Goal: Task Accomplishment & Management: Manage account settings

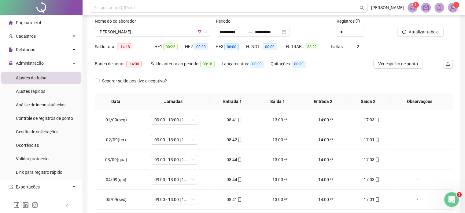
scroll to position [156, 0]
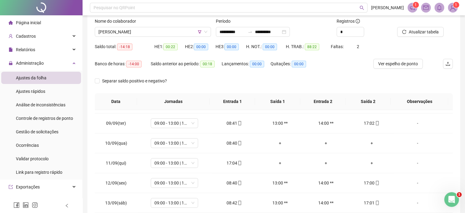
click at [417, 25] on div at bounding box center [417, 22] width 40 height 9
click at [416, 37] on div "Atualizar tabela" at bounding box center [425, 30] width 61 height 24
click at [194, 34] on span "[PERSON_NAME]" at bounding box center [153, 31] width 109 height 9
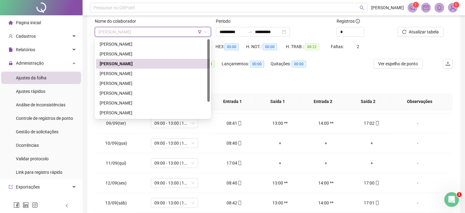
click at [161, 67] on div "[PERSON_NAME]" at bounding box center [153, 63] width 106 height 7
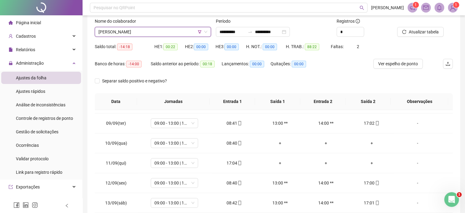
click at [188, 34] on span "[PERSON_NAME]" at bounding box center [153, 31] width 109 height 9
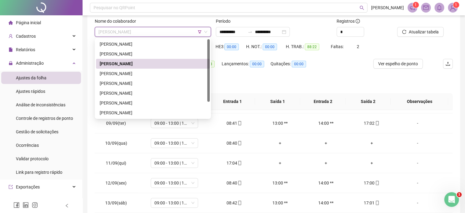
click at [155, 70] on div "[PERSON_NAME]" at bounding box center [153, 73] width 106 height 7
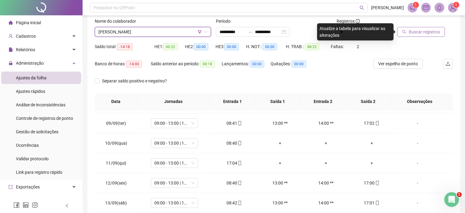
click at [433, 28] on span "Buscar registros" at bounding box center [424, 31] width 31 height 7
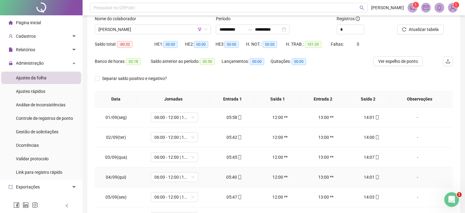
scroll to position [8, 0]
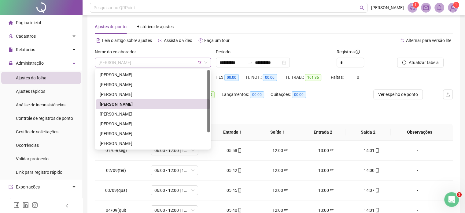
click at [168, 62] on span "[PERSON_NAME]" at bounding box center [153, 62] width 109 height 9
click at [164, 114] on div "[PERSON_NAME]" at bounding box center [153, 113] width 106 height 7
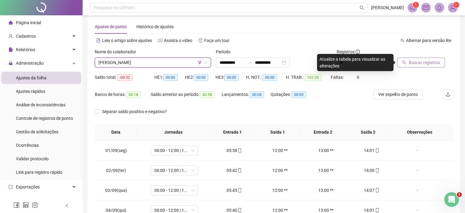
click at [420, 63] on span "Buscar registros" at bounding box center [424, 62] width 31 height 7
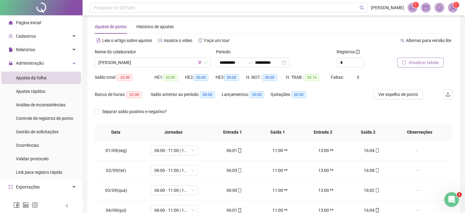
click at [426, 63] on span "Atualizar tabela" at bounding box center [424, 62] width 30 height 7
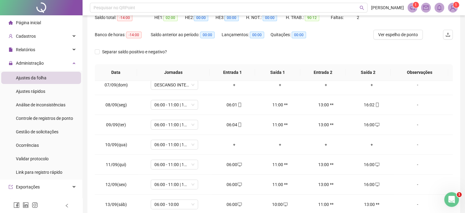
scroll to position [39, 0]
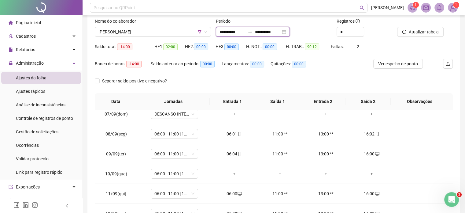
click at [273, 34] on input "**********" at bounding box center [268, 31] width 26 height 7
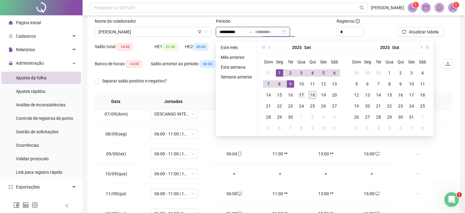
type input "**********"
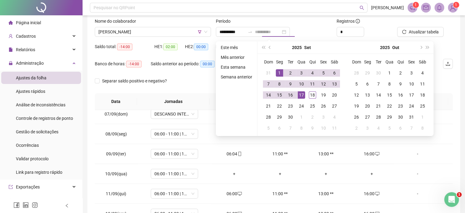
click at [300, 92] on div "17" at bounding box center [301, 94] width 7 height 7
type input "**********"
click at [430, 25] on div at bounding box center [417, 22] width 40 height 9
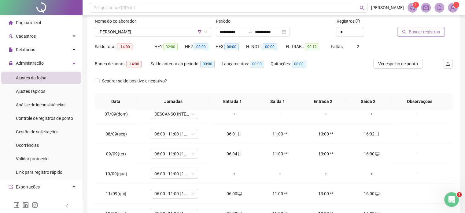
click at [424, 31] on span "Buscar registros" at bounding box center [424, 31] width 31 height 7
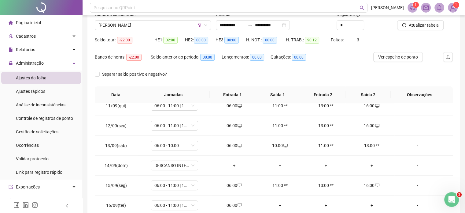
scroll to position [8, 0]
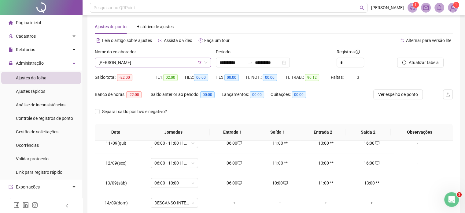
click at [177, 58] on span "[PERSON_NAME]" at bounding box center [153, 62] width 109 height 9
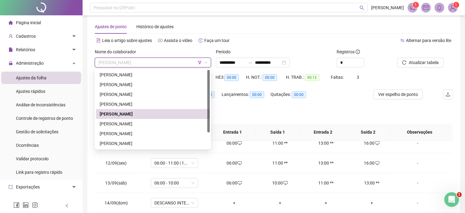
drag, startPoint x: 159, startPoint y: 120, endPoint x: 165, endPoint y: 121, distance: 6.5
click at [159, 121] on div "[PERSON_NAME]" at bounding box center [153, 123] width 106 height 7
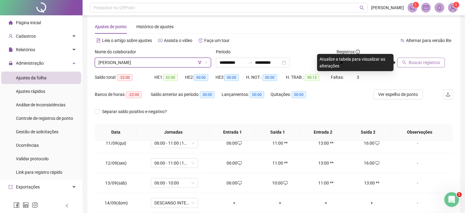
click at [408, 63] on button "Buscar registros" at bounding box center [421, 63] width 48 height 10
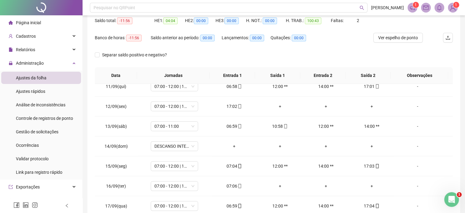
scroll to position [39, 0]
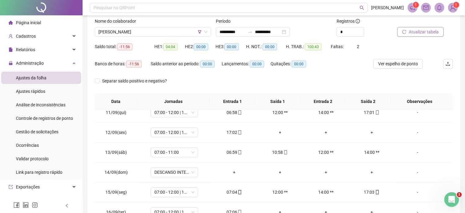
click at [421, 33] on span "Atualizar tabela" at bounding box center [424, 31] width 30 height 7
click at [414, 31] on span "Atualizar tabela" at bounding box center [424, 31] width 30 height 7
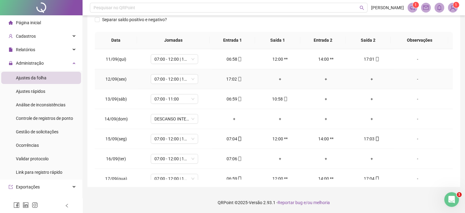
scroll to position [206, 0]
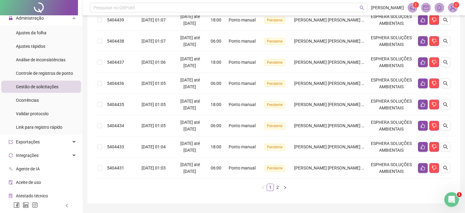
scroll to position [184, 0]
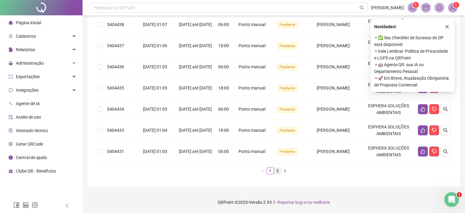
click at [277, 167] on link "2" at bounding box center [277, 170] width 7 height 7
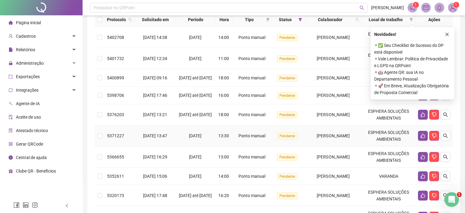
scroll to position [82, 0]
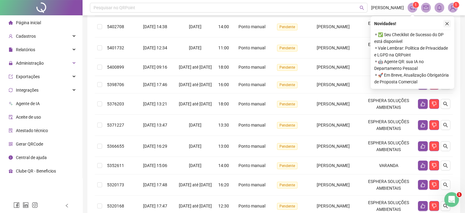
click at [449, 21] on button "button" at bounding box center [447, 23] width 7 height 7
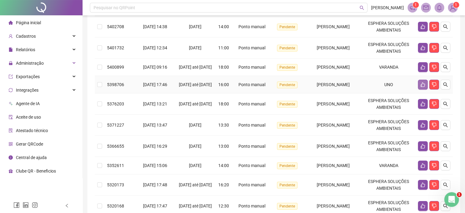
click at [421, 87] on icon "like" at bounding box center [423, 84] width 5 height 5
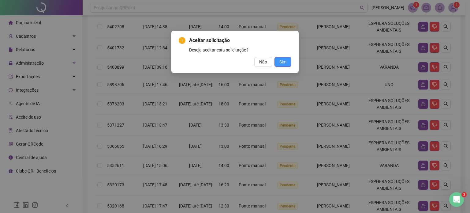
click at [287, 65] on button "Sim" at bounding box center [282, 62] width 17 height 10
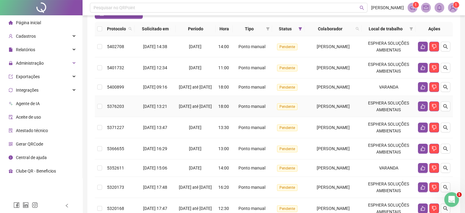
scroll to position [51, 0]
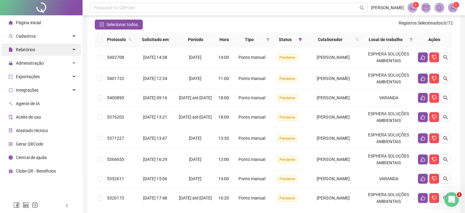
click at [39, 49] on div "Relatórios" at bounding box center [41, 49] width 80 height 12
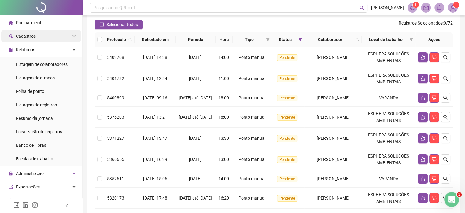
click at [60, 40] on div "Cadastros" at bounding box center [41, 36] width 80 height 12
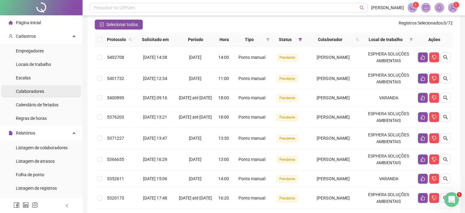
click at [43, 86] on li "Colaboradores" at bounding box center [41, 91] width 80 height 12
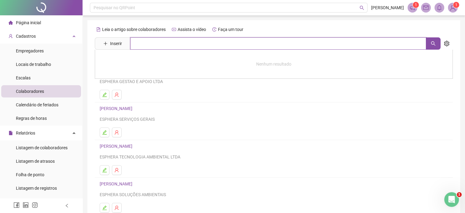
click at [157, 40] on input "text" at bounding box center [278, 43] width 296 height 12
type input "*****"
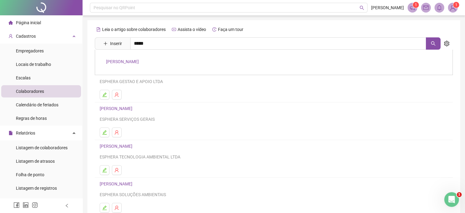
click at [139, 63] on link "[PERSON_NAME]" at bounding box center [122, 61] width 33 height 5
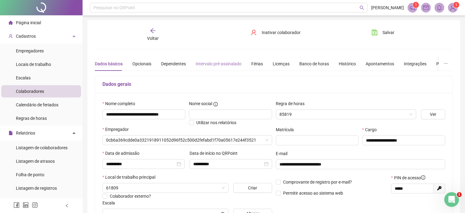
type input "*****"
click at [218, 60] on div "Intervalo pré-assinalado" at bounding box center [219, 63] width 46 height 7
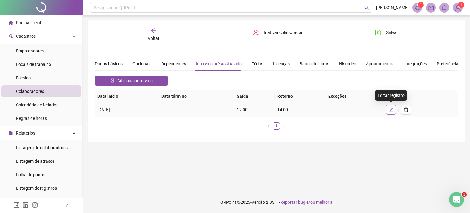
click at [393, 108] on icon "edit" at bounding box center [391, 109] width 5 height 5
type input "**********"
type input "*****"
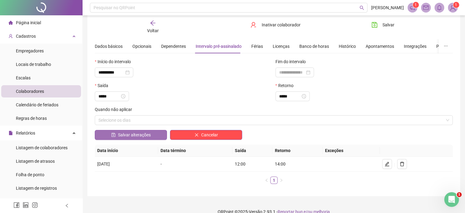
scroll to position [27, 0]
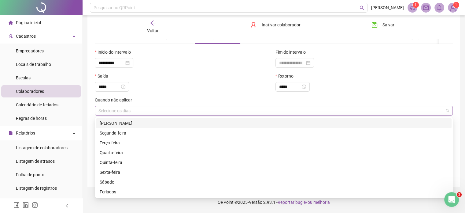
click at [131, 110] on div "Selecione os dias" at bounding box center [274, 111] width 358 height 10
click at [135, 108] on div "Selecione os dias" at bounding box center [274, 111] width 358 height 10
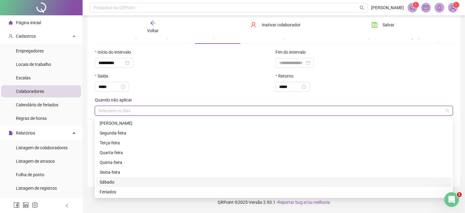
click at [110, 179] on div "Sábado" at bounding box center [274, 181] width 349 height 7
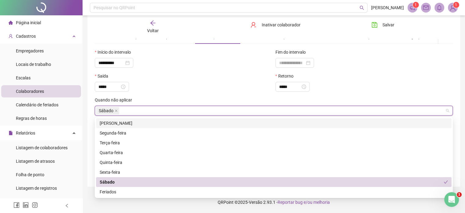
click at [184, 85] on div "*****" at bounding box center [184, 87] width 178 height 10
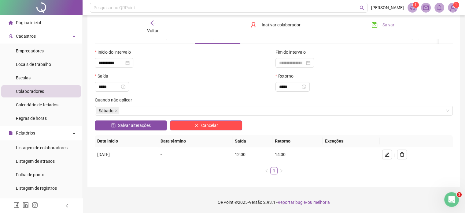
click at [377, 25] on icon "save" at bounding box center [375, 25] width 6 height 6
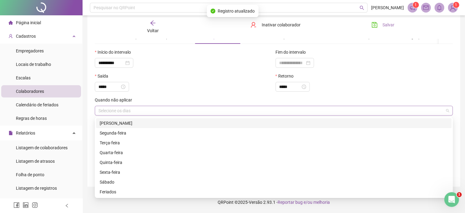
click at [140, 106] on div "Selecione os dias" at bounding box center [274, 111] width 358 height 10
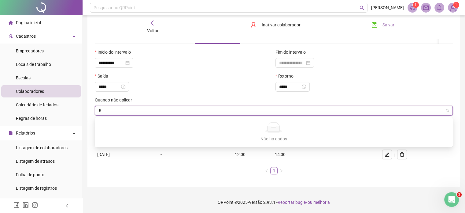
type input "**"
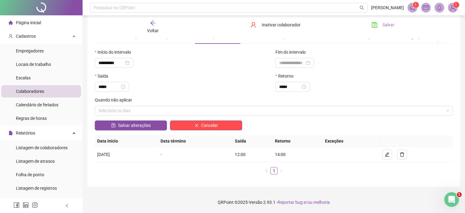
click at [192, 79] on div "Saída" at bounding box center [184, 77] width 178 height 9
click at [164, 112] on div "Selecione os dias" at bounding box center [274, 111] width 358 height 10
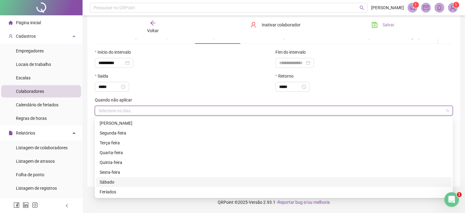
click at [110, 184] on div "Sábado" at bounding box center [274, 181] width 349 height 7
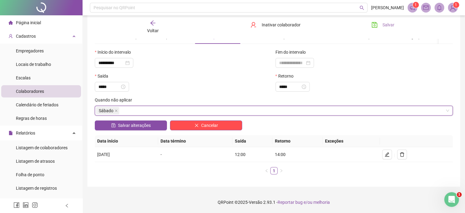
drag, startPoint x: 164, startPoint y: 94, endPoint x: 161, endPoint y: 103, distance: 8.7
click at [164, 94] on div "Saída *****" at bounding box center [183, 85] width 181 height 24
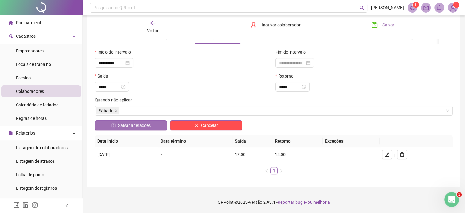
click at [138, 127] on span "Salvar alterações" at bounding box center [134, 125] width 33 height 7
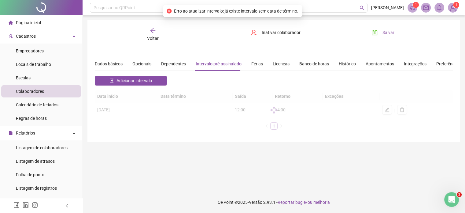
scroll to position [0, 0]
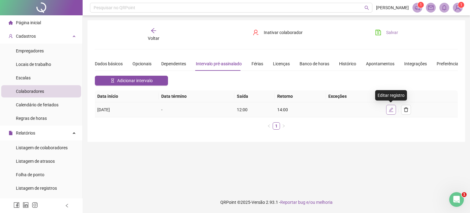
click at [391, 110] on icon "edit" at bounding box center [391, 109] width 5 height 5
type input "**********"
type input "*****"
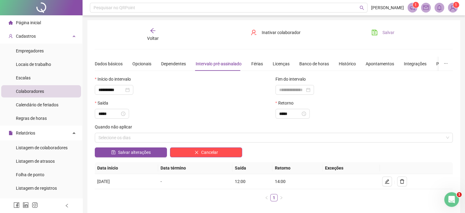
scroll to position [27, 0]
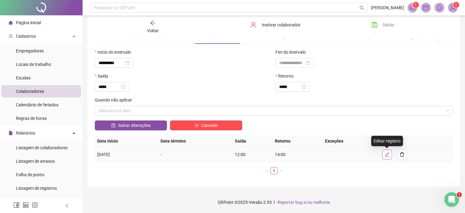
click at [391, 153] on button "button" at bounding box center [387, 154] width 10 height 10
click at [389, 152] on icon "edit" at bounding box center [387, 154] width 5 height 5
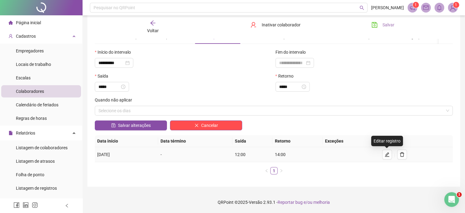
drag, startPoint x: 389, startPoint y: 152, endPoint x: 251, endPoint y: 119, distance: 141.7
click at [388, 152] on icon "edit" at bounding box center [387, 154] width 5 height 5
click at [220, 111] on div "Selecione os dias" at bounding box center [274, 111] width 358 height 10
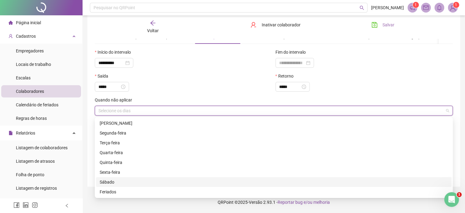
click at [114, 179] on div "Sábado" at bounding box center [274, 181] width 349 height 7
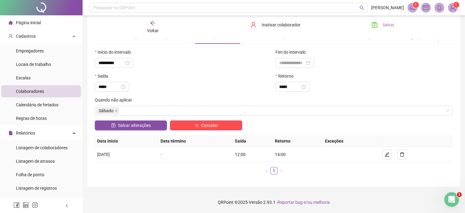
click at [165, 92] on div "Saída *****" at bounding box center [183, 85] width 181 height 24
click at [154, 125] on button "Salvar alterações" at bounding box center [131, 125] width 72 height 10
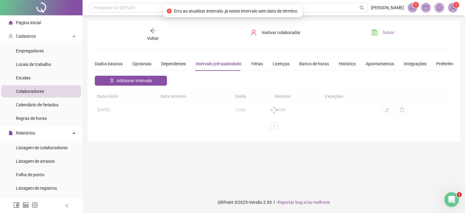
scroll to position [0, 0]
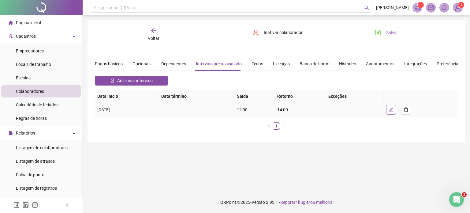
click at [387, 110] on button "button" at bounding box center [391, 110] width 10 height 10
type input "**********"
type input "*****"
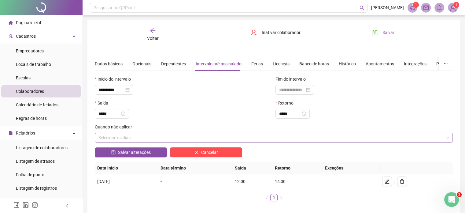
click at [149, 136] on div "Selecione os dias" at bounding box center [274, 137] width 358 height 10
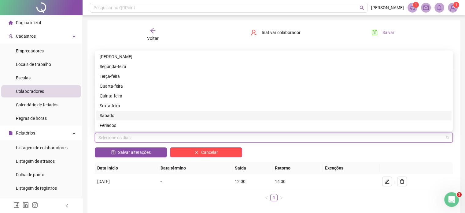
click at [131, 113] on div "Sábado" at bounding box center [274, 115] width 349 height 7
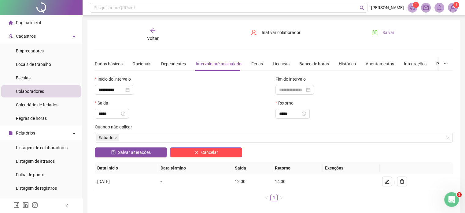
click at [380, 26] on div "**********" at bounding box center [274, 116] width 373 height 193
click at [382, 33] on button "Salvar" at bounding box center [383, 33] width 32 height 10
click at [299, 84] on div "Fim do intervalo" at bounding box center [365, 80] width 178 height 9
click at [298, 94] on div at bounding box center [295, 90] width 39 height 10
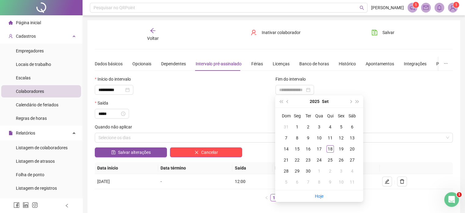
click at [234, 91] on div "**********" at bounding box center [184, 90] width 178 height 10
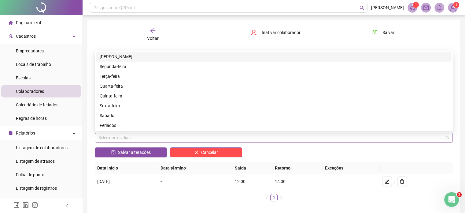
click at [203, 136] on div "Selecione os dias" at bounding box center [274, 137] width 358 height 10
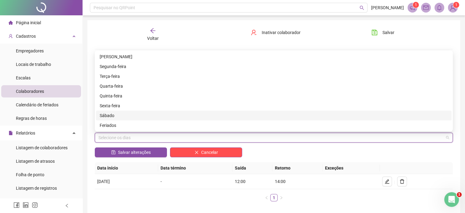
click at [114, 114] on div "Sábado" at bounding box center [274, 115] width 349 height 7
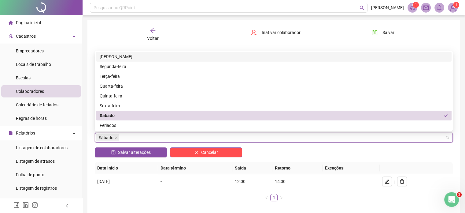
click at [201, 31] on div "Voltar Inativar colaborador Salvar" at bounding box center [273, 35] width 363 height 14
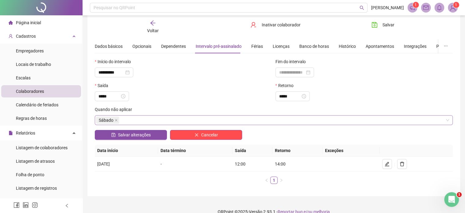
scroll to position [27, 0]
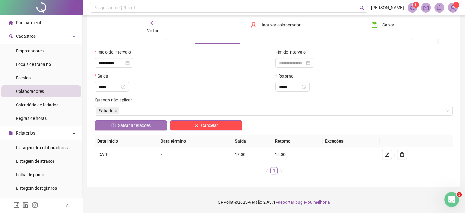
click at [139, 126] on span "Salvar alterações" at bounding box center [134, 125] width 33 height 7
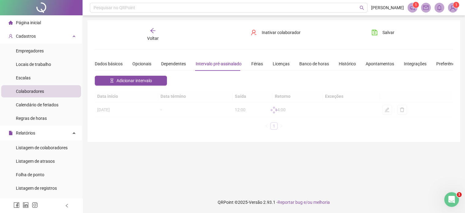
scroll to position [0, 0]
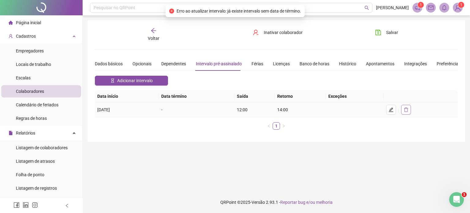
click at [408, 109] on button "button" at bounding box center [406, 110] width 10 height 10
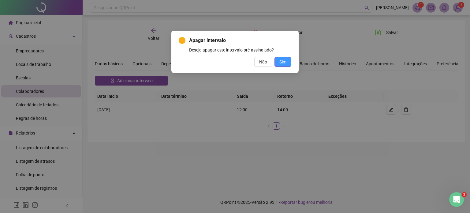
click at [288, 61] on button "Sim" at bounding box center [282, 62] width 17 height 10
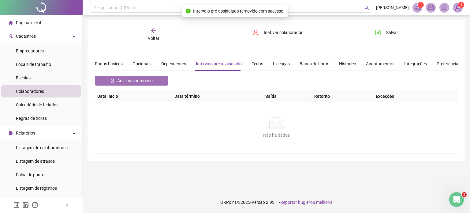
click at [123, 83] on span "Adicionar intervalo" at bounding box center [134, 80] width 35 height 7
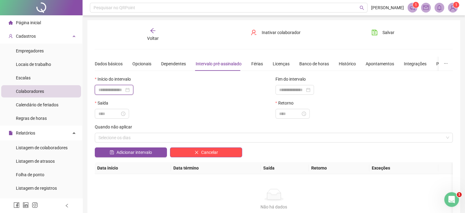
click at [111, 89] on input at bounding box center [112, 89] width 26 height 7
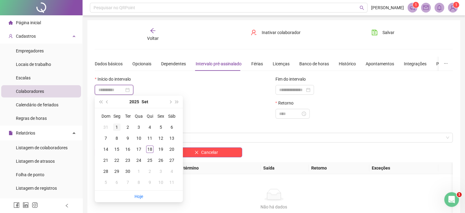
type input "**********"
click at [118, 126] on div "1" at bounding box center [116, 126] width 7 height 7
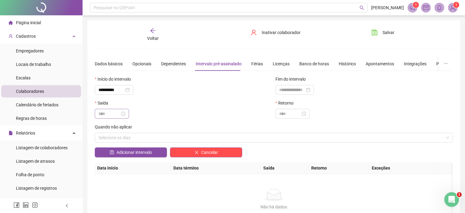
click at [108, 117] on div at bounding box center [112, 114] width 34 height 10
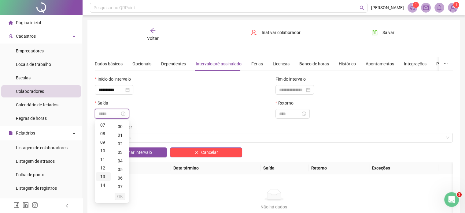
scroll to position [92, 0]
click at [102, 137] on div "12" at bounding box center [103, 137] width 15 height 9
type input "*****"
click at [203, 112] on div at bounding box center [184, 114] width 178 height 10
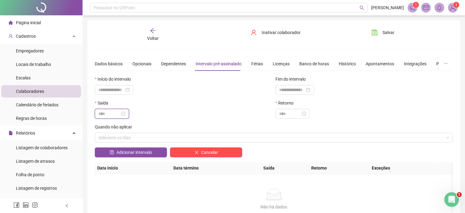
click at [107, 115] on input at bounding box center [109, 113] width 21 height 7
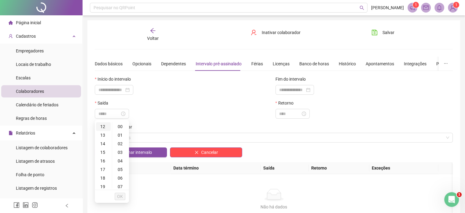
click at [103, 128] on div "12" at bounding box center [103, 126] width 15 height 9
type input "*****"
click at [120, 195] on span "OK" at bounding box center [120, 196] width 6 height 7
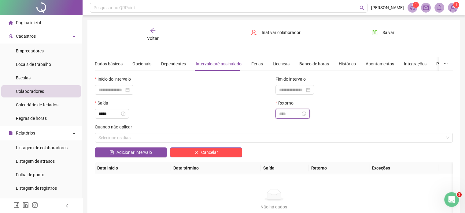
click at [301, 112] on input at bounding box center [289, 113] width 21 height 7
click at [282, 123] on div "14" at bounding box center [284, 124] width 15 height 9
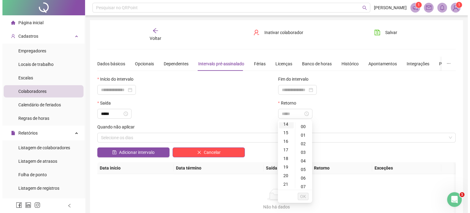
scroll to position [120, 0]
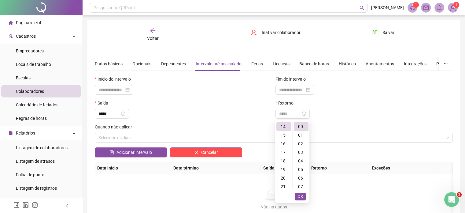
type input "*****"
click at [302, 197] on span "OK" at bounding box center [301, 196] width 6 height 7
click at [148, 140] on div "Selecione os dias" at bounding box center [274, 137] width 358 height 10
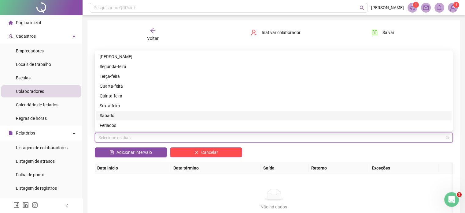
click at [107, 115] on div "Sábado" at bounding box center [274, 115] width 349 height 7
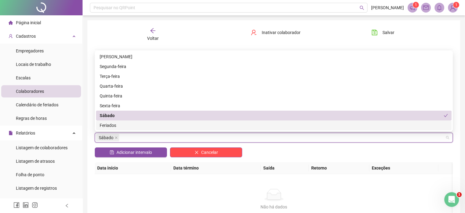
click at [129, 180] on div "Não há dados Não há dados" at bounding box center [274, 199] width 358 height 51
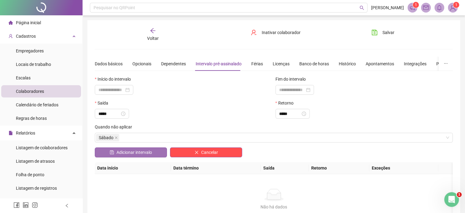
click at [135, 147] on button "Adicionar intervalo" at bounding box center [131, 152] width 72 height 10
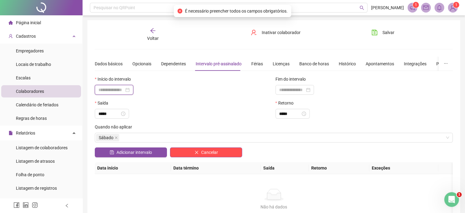
click at [113, 90] on input at bounding box center [112, 89] width 26 height 7
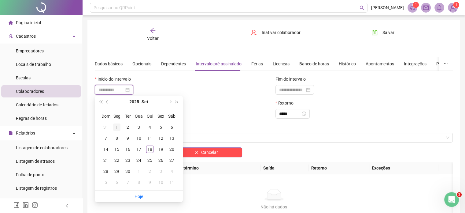
type input "**********"
click at [115, 127] on div "1" at bounding box center [116, 126] width 7 height 7
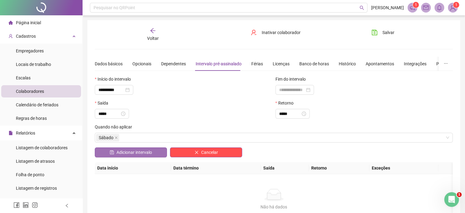
click at [125, 153] on span "Adicionar intervalo" at bounding box center [134, 152] width 35 height 7
